Goal: Information Seeking & Learning: Learn about a topic

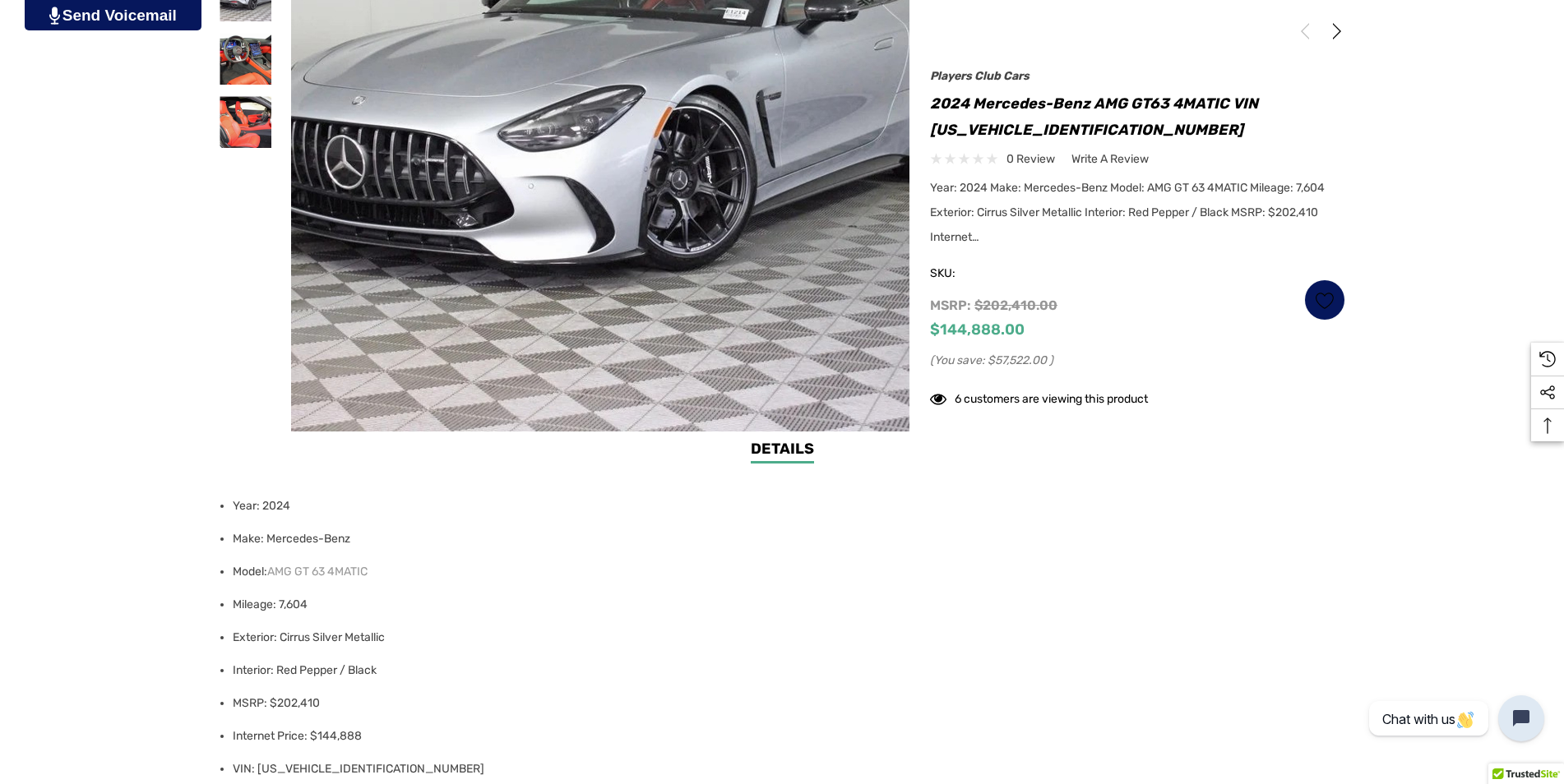
scroll to position [576, 0]
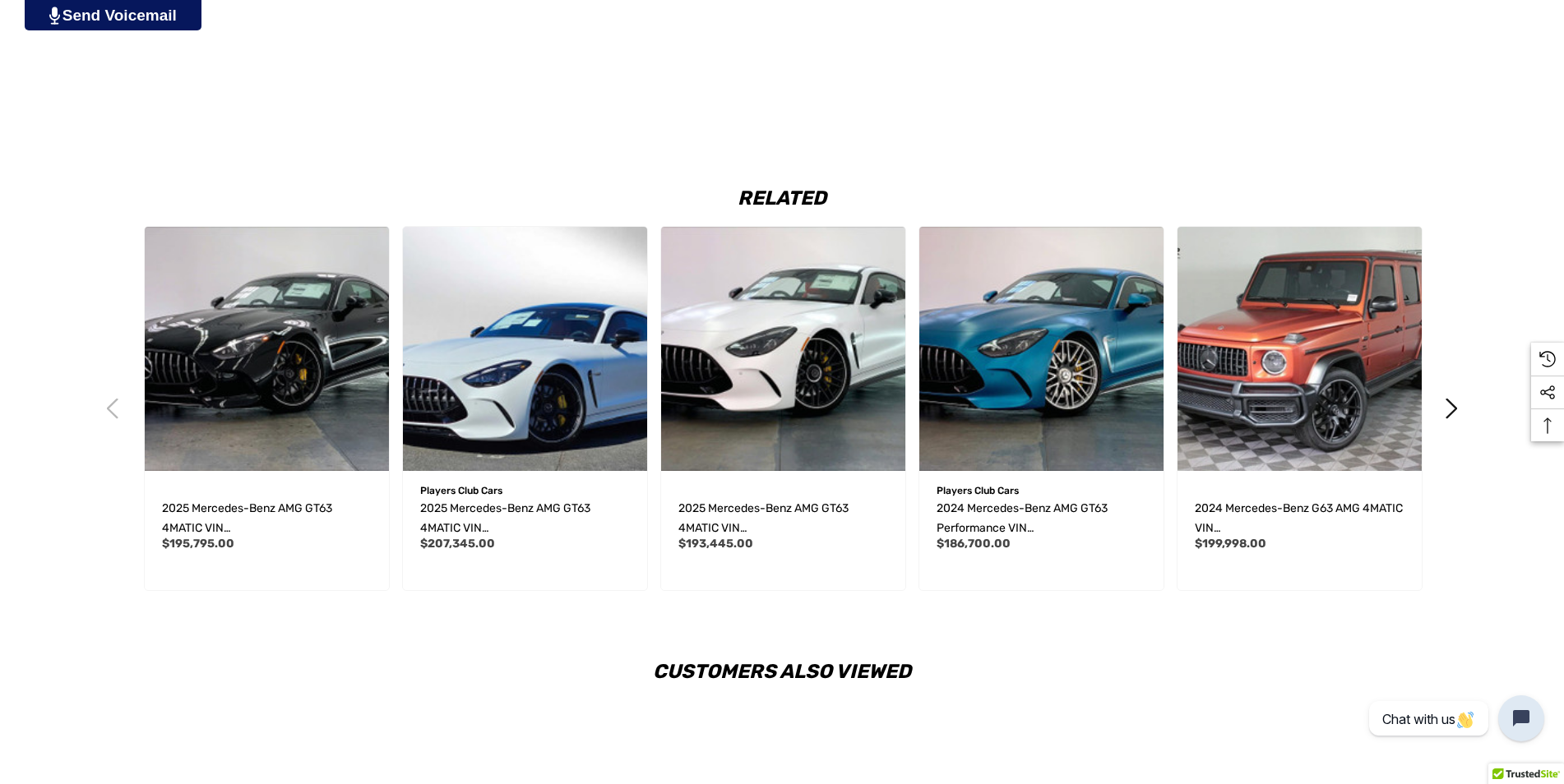
scroll to position [2548, 0]
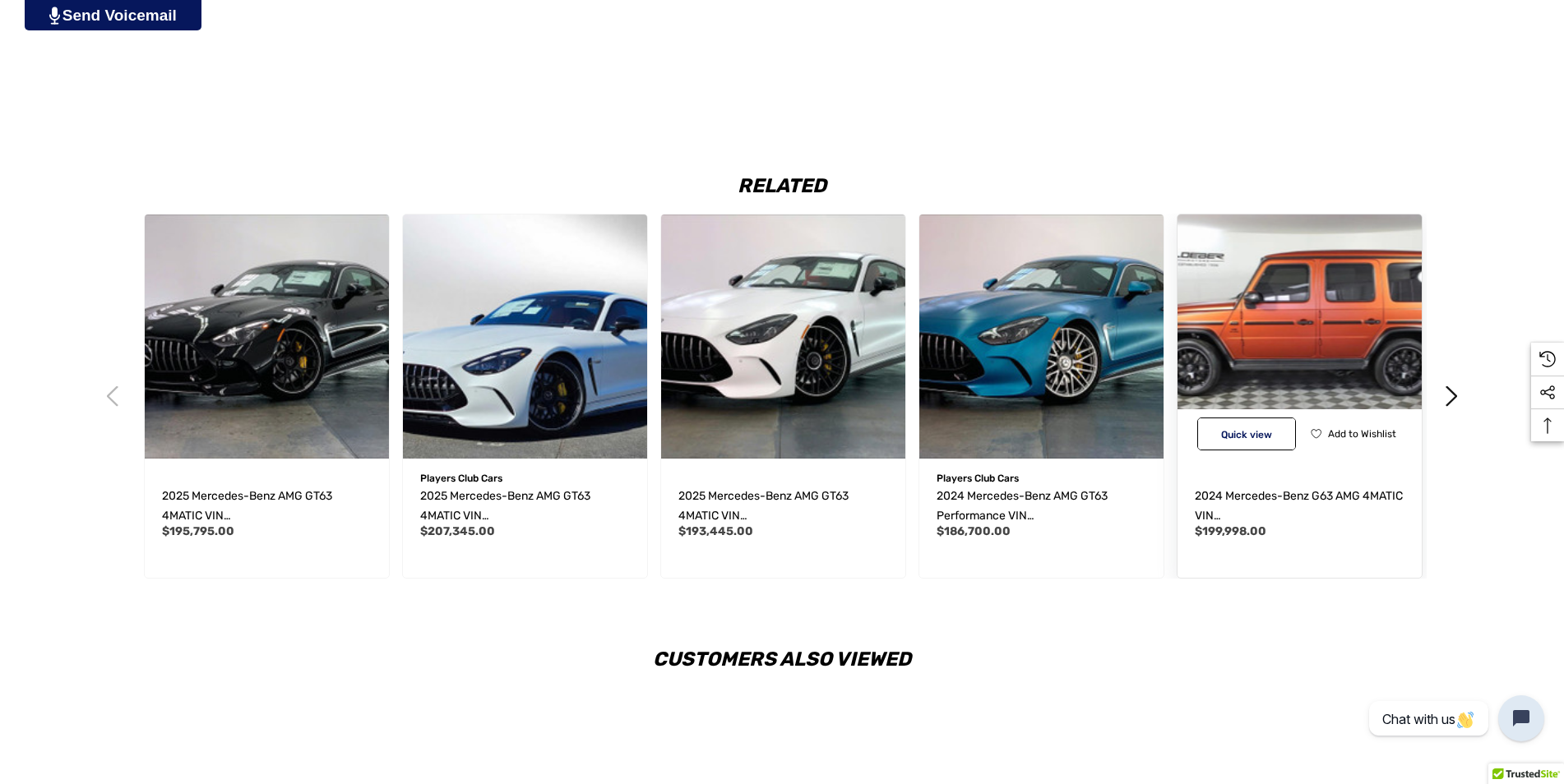
click at [1211, 315] on img "2024 Mercedes-Benz G63 AMG 4MATIC VIN W1NYC7HJ3RX497462,$199,998.00\a" at bounding box center [1299, 336] width 269 height 268
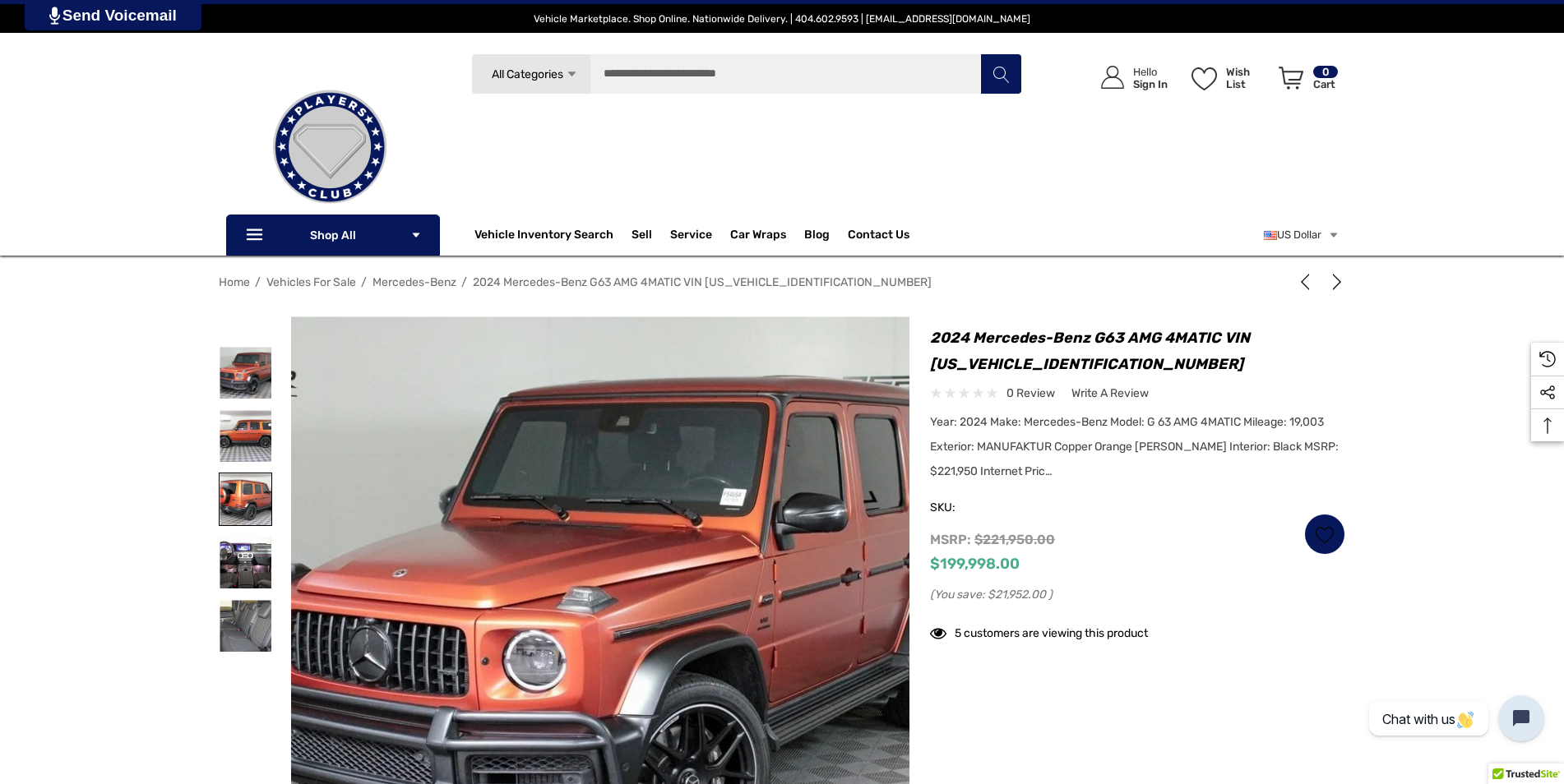
click at [230, 494] on img at bounding box center [245, 499] width 51 height 51
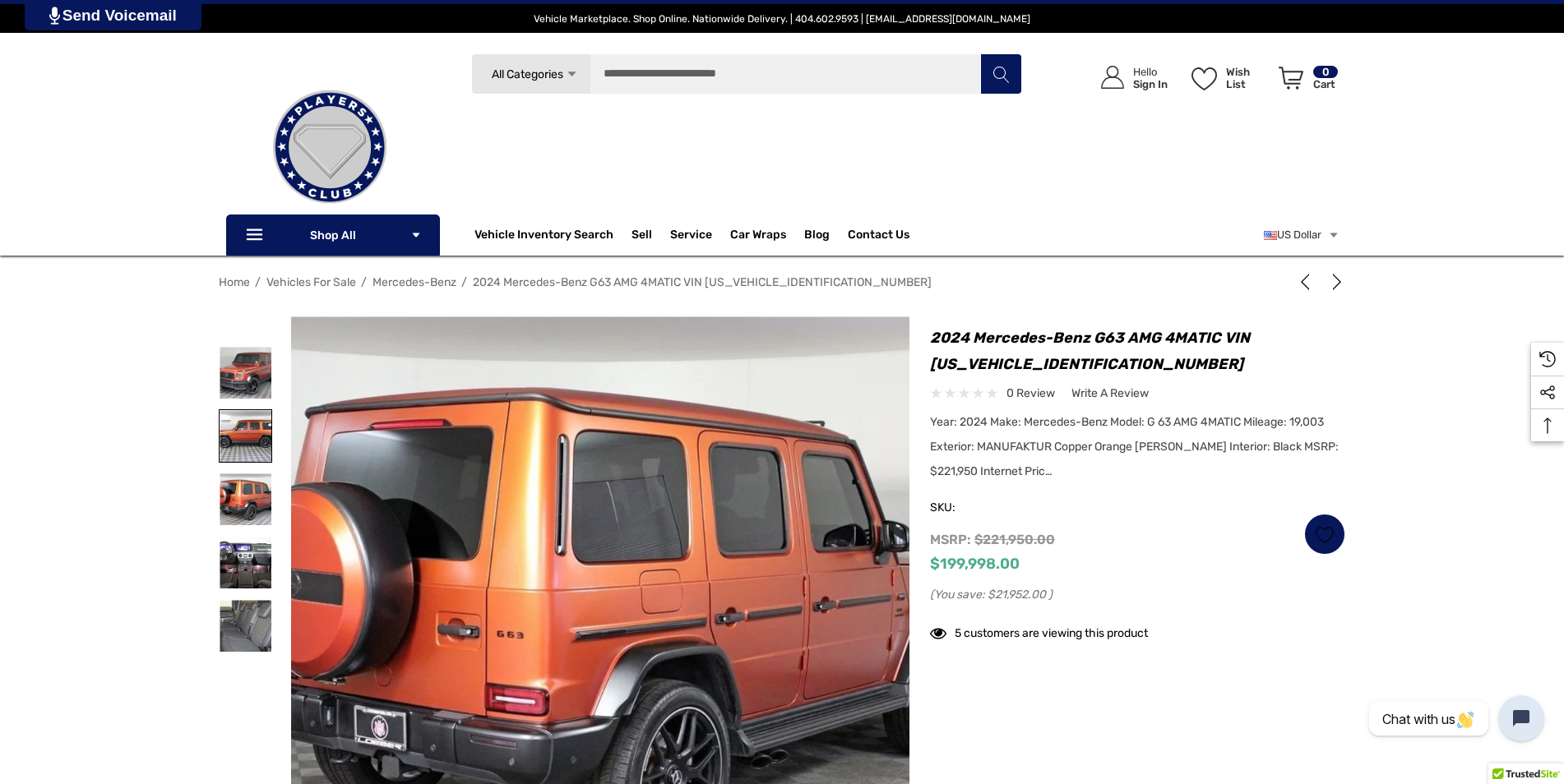
click at [232, 431] on img at bounding box center [245, 436] width 51 height 51
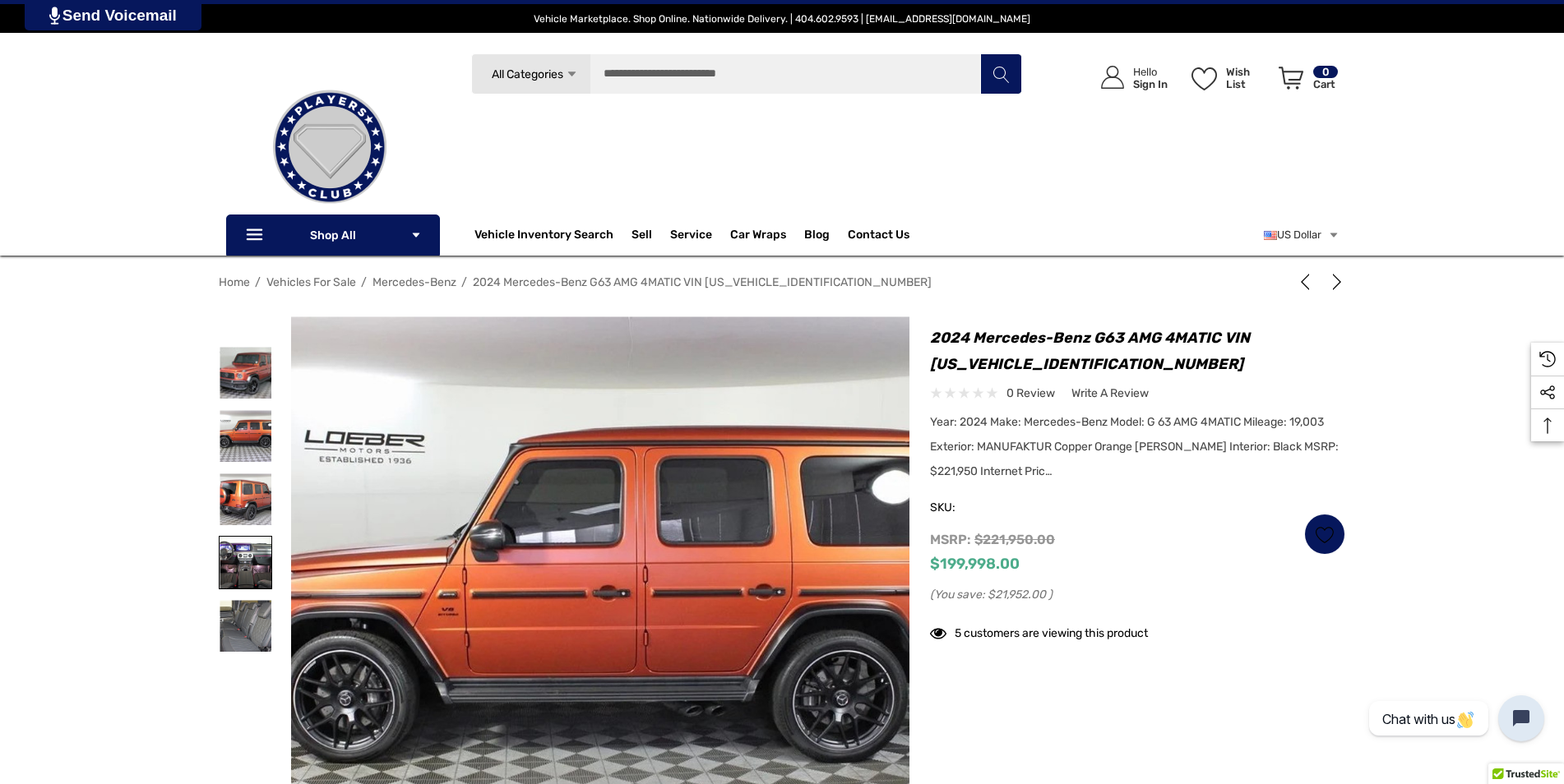
click at [246, 573] on img at bounding box center [245, 563] width 51 height 51
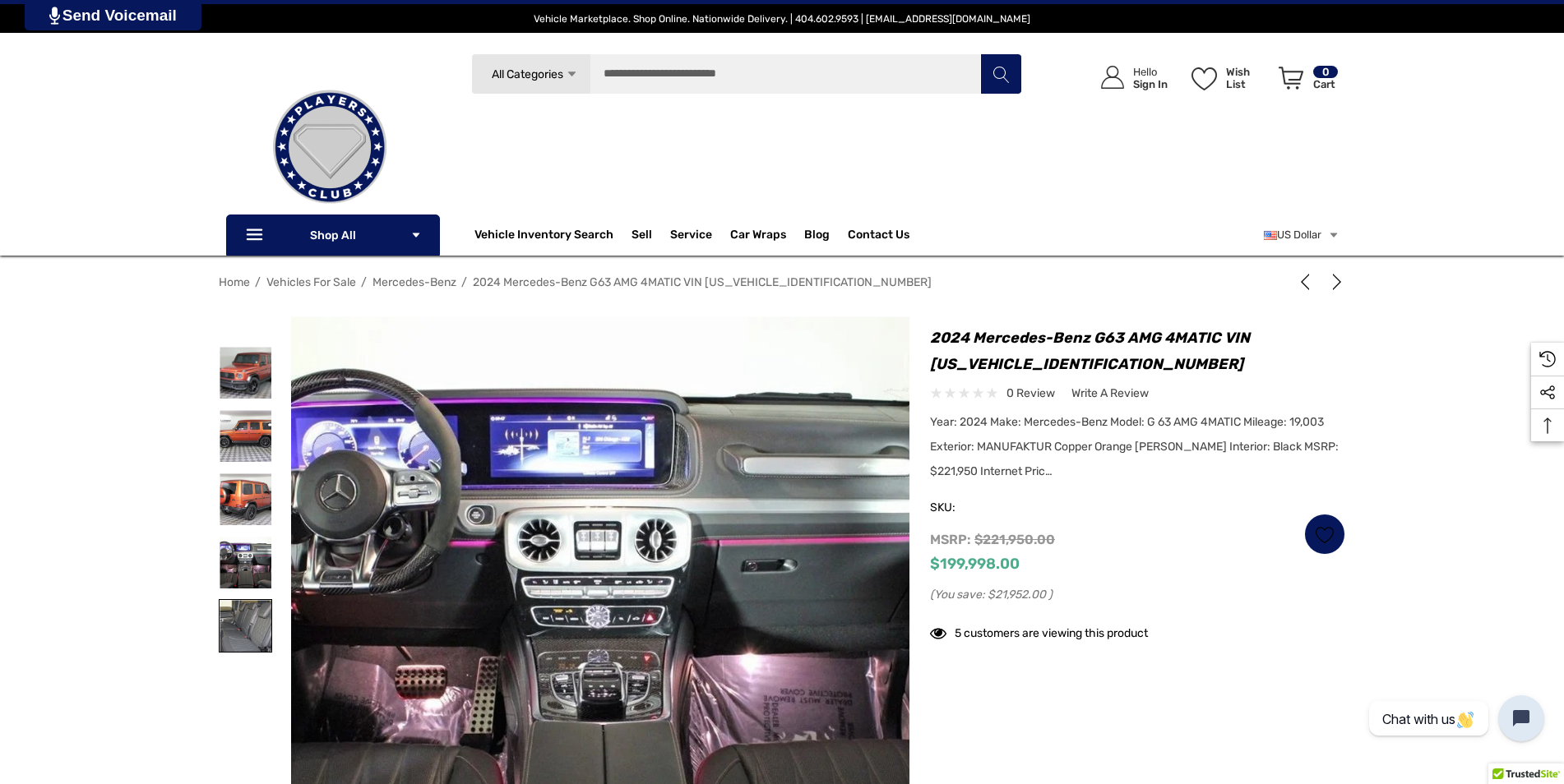
click at [239, 649] on img at bounding box center [245, 626] width 51 height 51
